Goal: Register for event/course

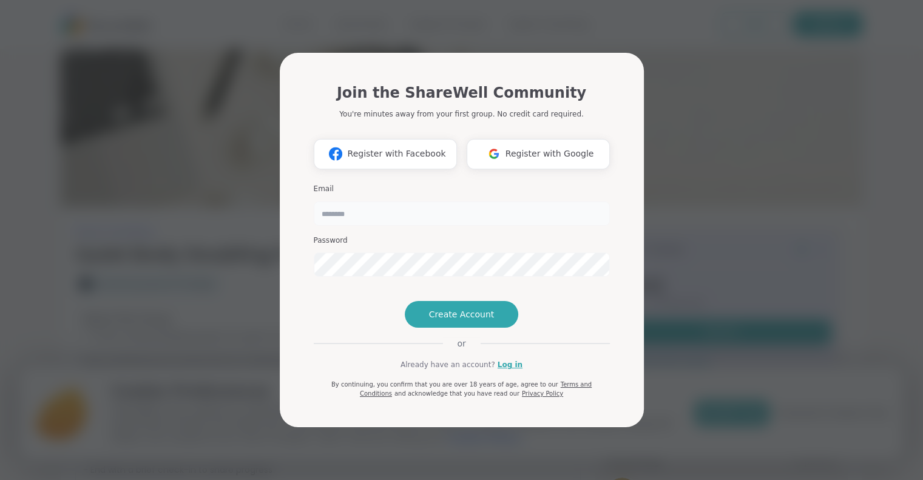
click at [485, 201] on input "email" at bounding box center [462, 213] width 296 height 24
type input "**********"
click at [449, 328] on button "Create Account" at bounding box center [462, 314] width 114 height 27
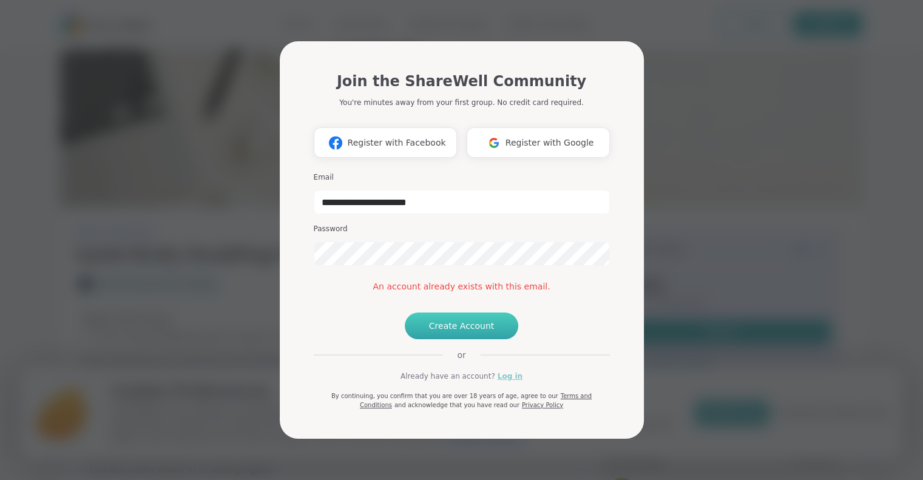
click at [501, 382] on link "Log in" at bounding box center [510, 376] width 25 height 11
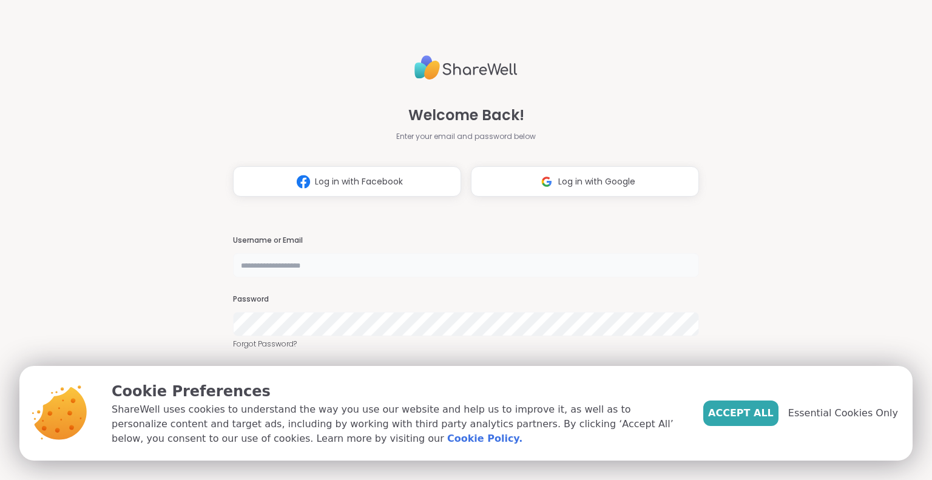
type input "**********"
click at [843, 408] on span "Essential Cookies Only" at bounding box center [843, 413] width 110 height 15
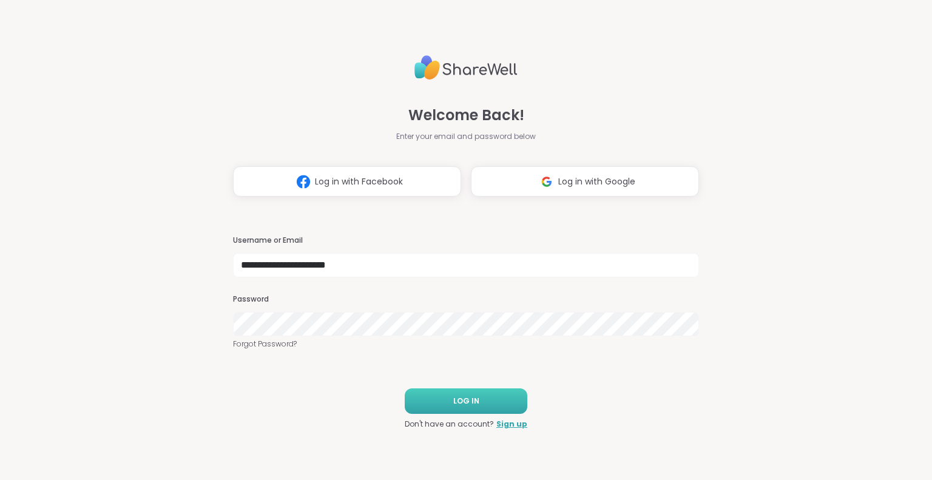
click at [502, 401] on button "LOG IN" at bounding box center [466, 400] width 123 height 25
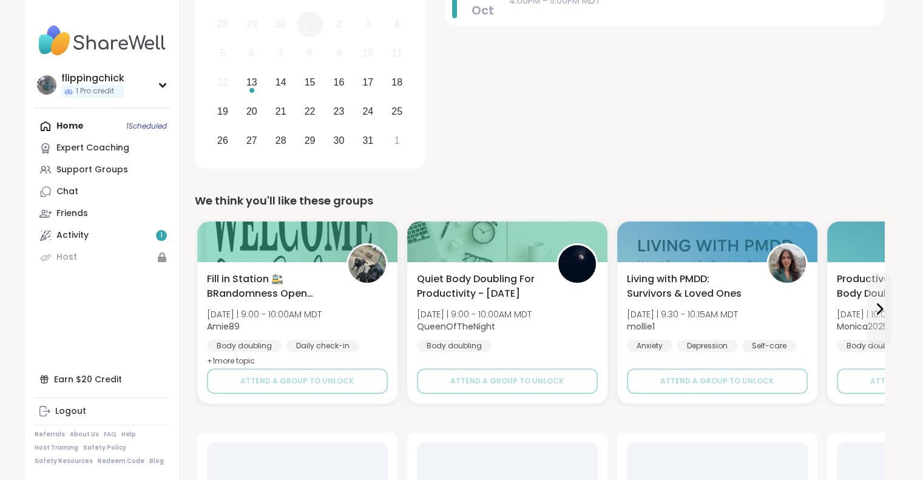
scroll to position [213, 0]
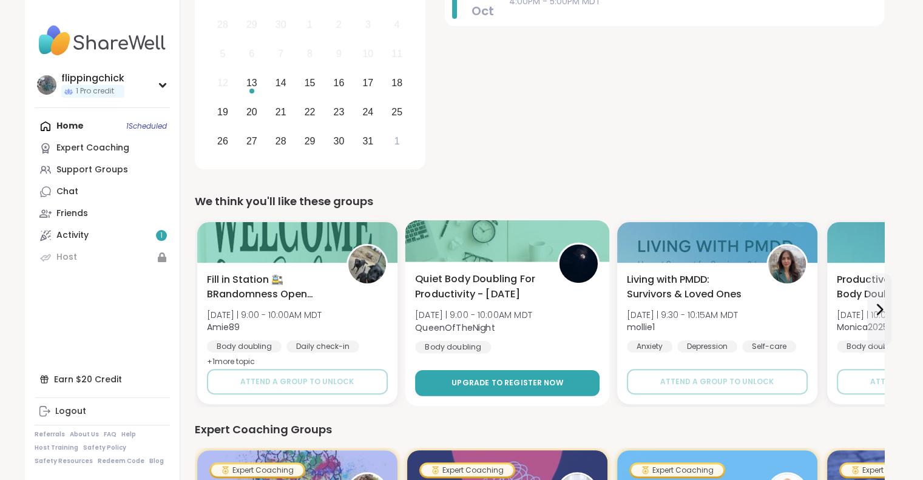
click at [487, 381] on span "Upgrade to register now" at bounding box center [508, 382] width 112 height 11
click at [506, 382] on span "Upgrade to register now" at bounding box center [508, 382] width 112 height 11
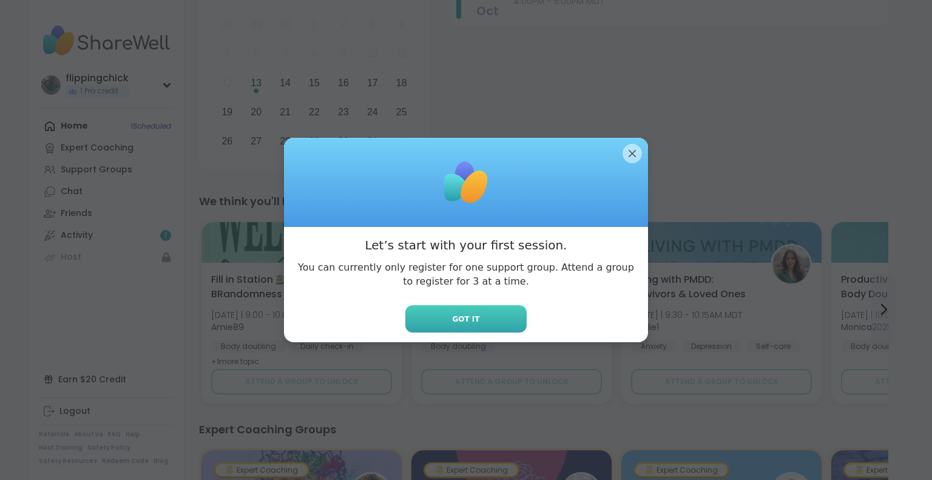
click at [476, 326] on button "Got it" at bounding box center [465, 318] width 121 height 27
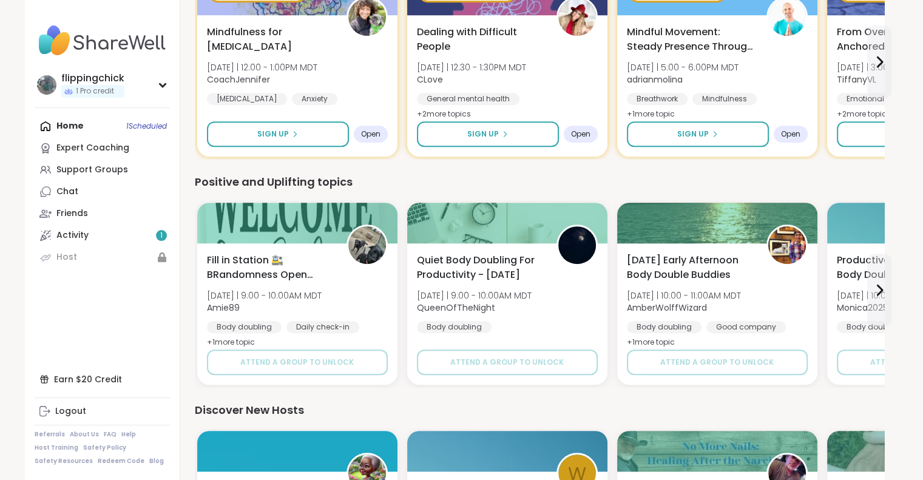
scroll to position [689, 0]
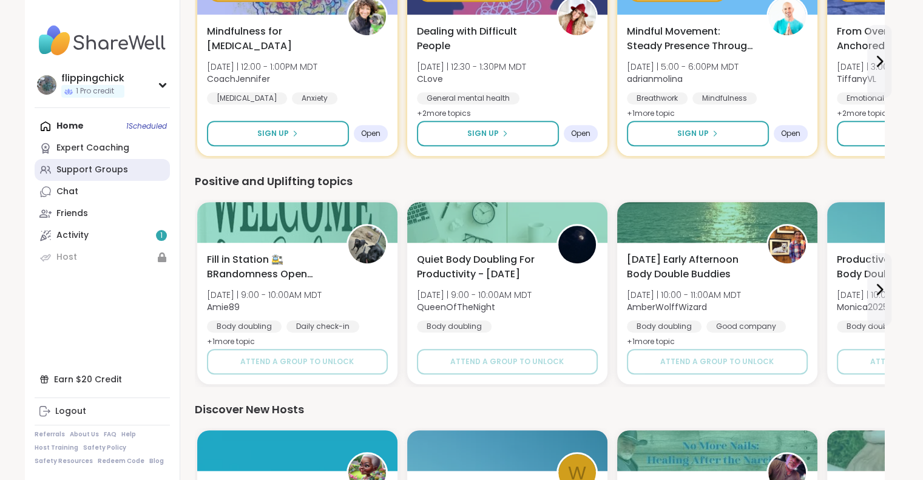
click at [113, 168] on div "Support Groups" at bounding box center [92, 170] width 72 height 12
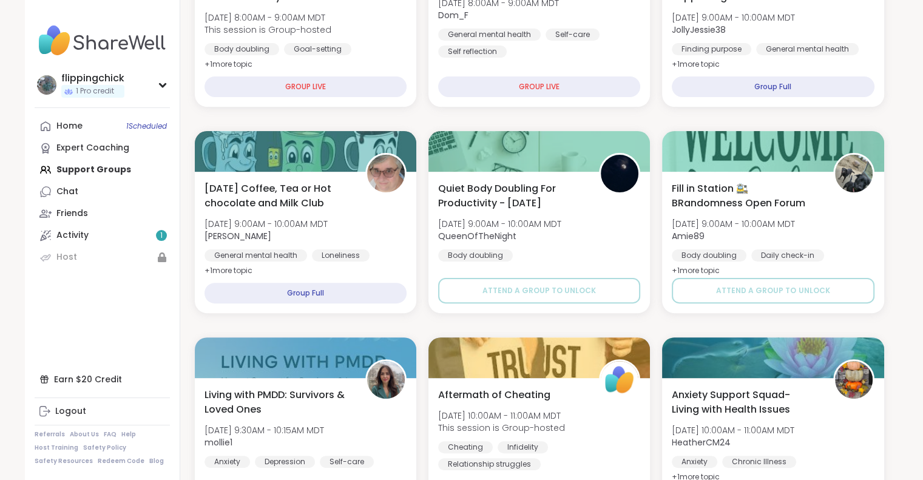
scroll to position [283, 0]
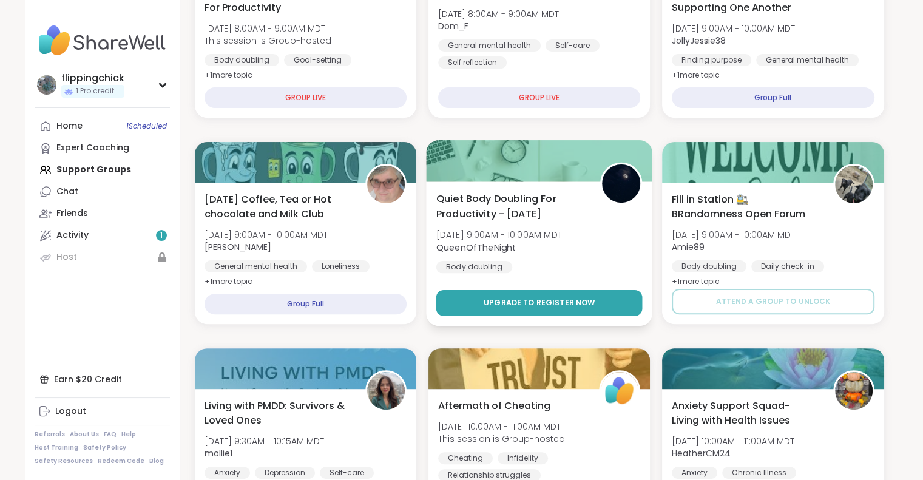
click at [533, 293] on button "Upgrade to register now" at bounding box center [539, 303] width 206 height 26
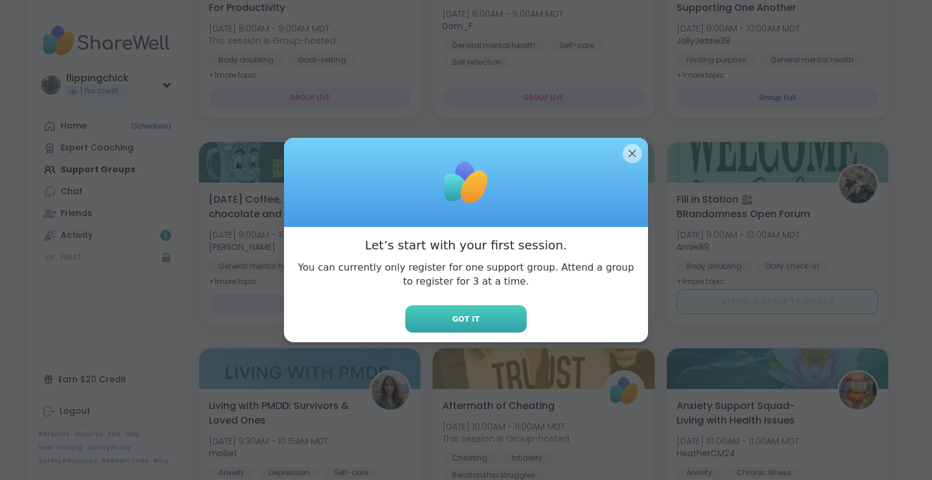
click at [476, 310] on button "Got it" at bounding box center [465, 318] width 121 height 27
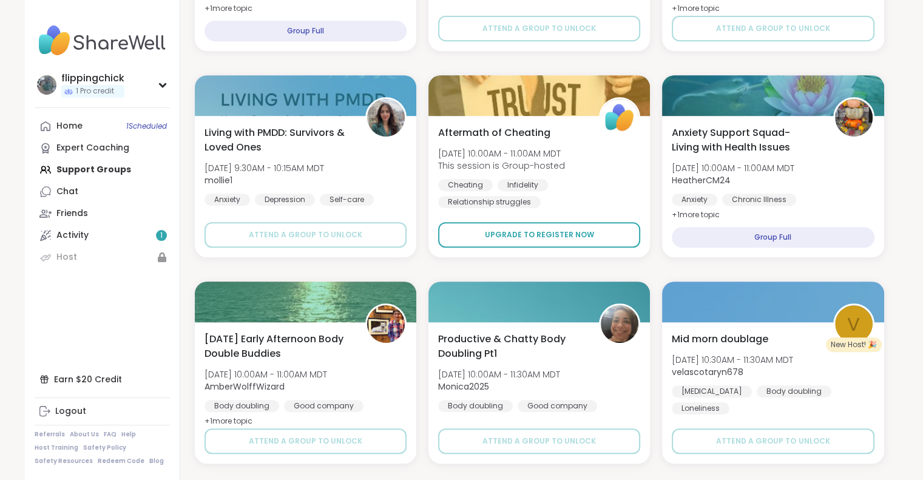
scroll to position [557, 0]
